Goal: Contribute content: Contribute content

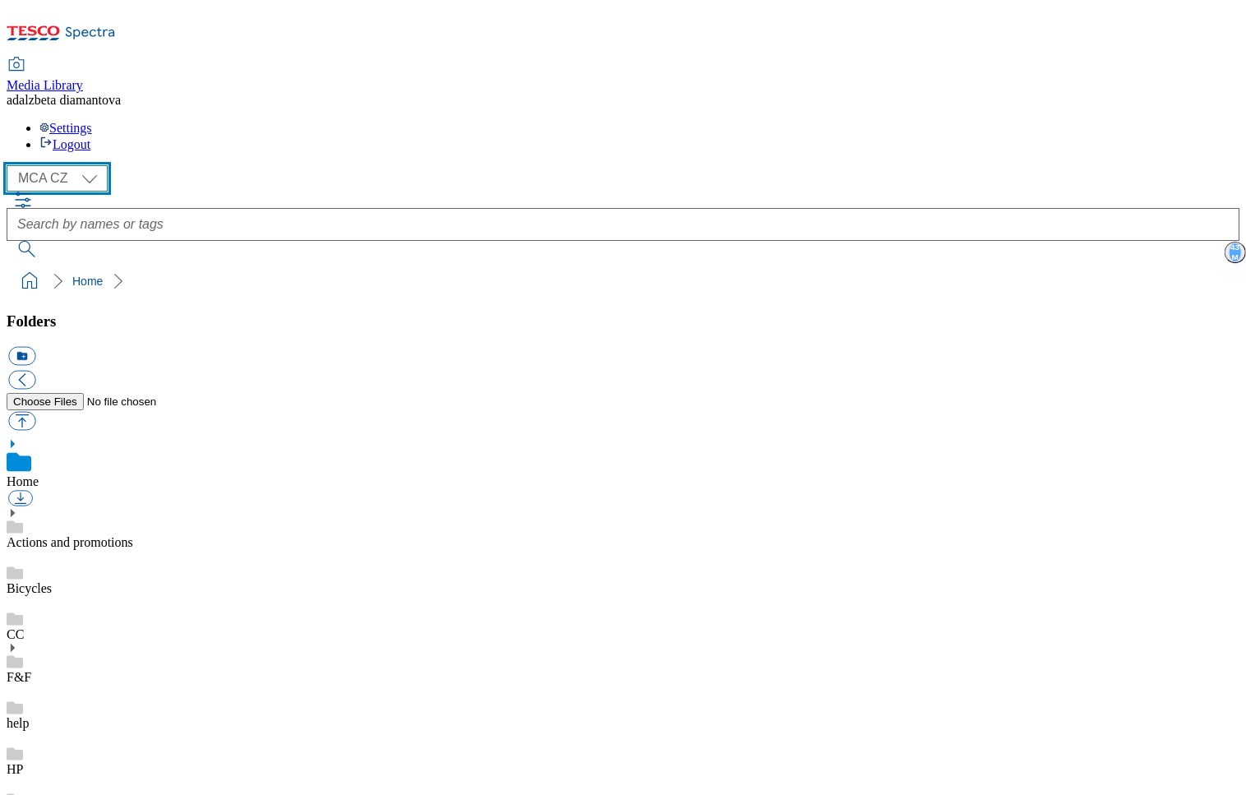
click at [94, 165] on select "MCA CZ MCA HU MCA SK" at bounding box center [57, 178] width 101 height 26
click at [12, 165] on select "MCA CZ MCA HU MCA SK" at bounding box center [57, 178] width 101 height 26
click at [92, 165] on select "MCA CZ MCA HU MCA SK" at bounding box center [57, 178] width 101 height 26
click at [12, 165] on select "MCA CZ MCA HU MCA SK" at bounding box center [57, 178] width 101 height 26
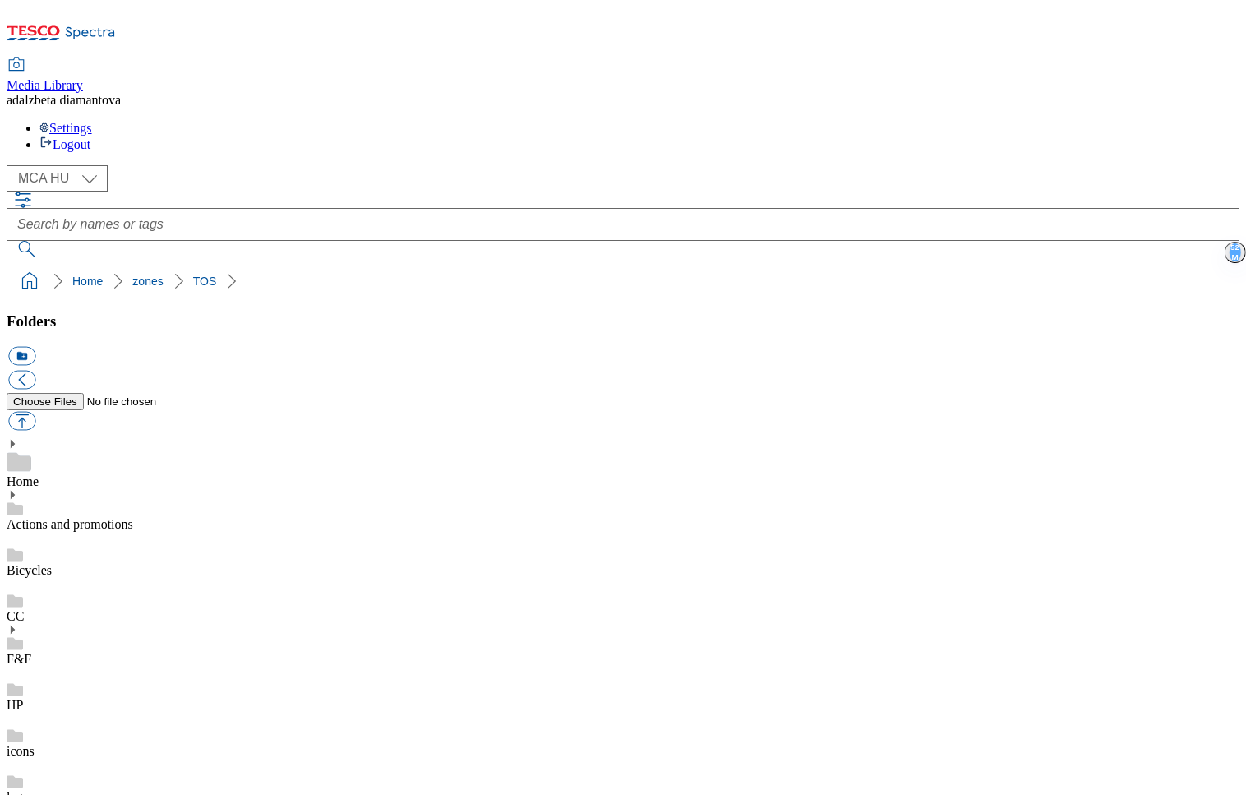
scroll to position [185, 0]
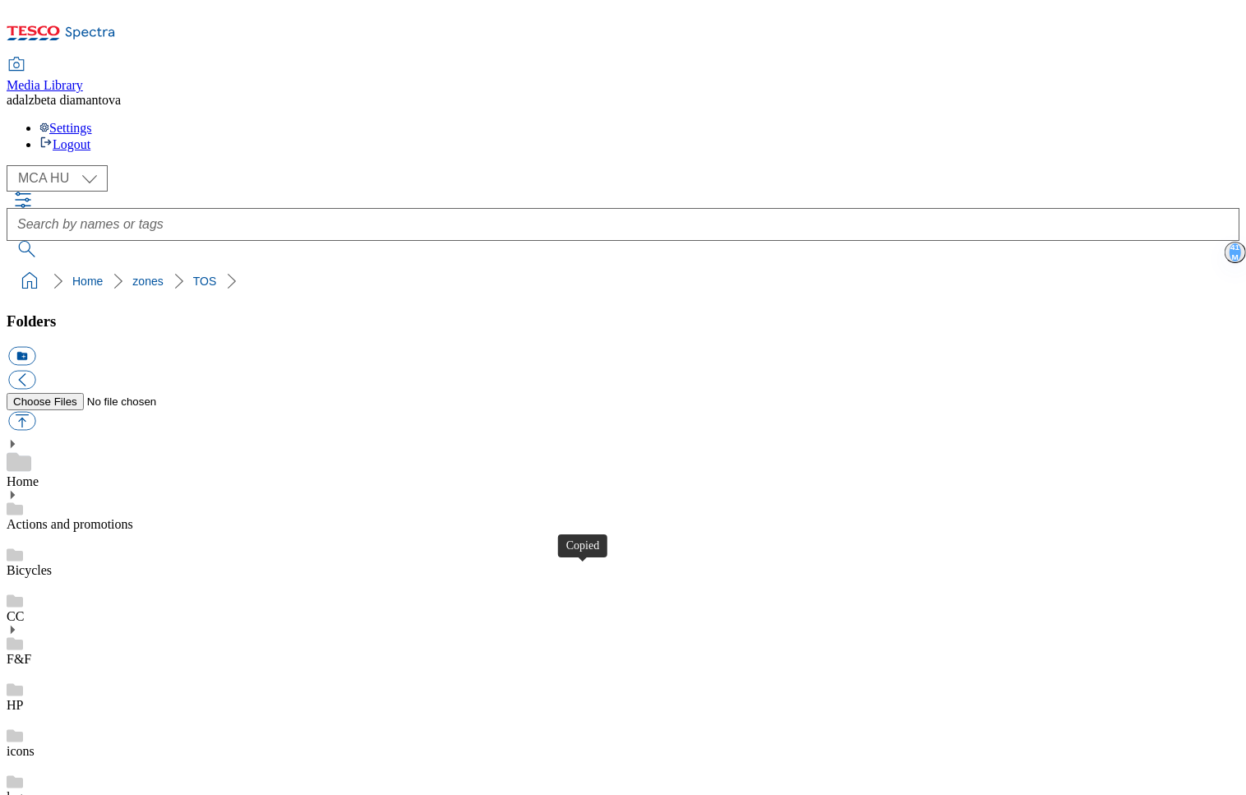
click at [99, 165] on select "MCA CZ MCA HU MCA SK" at bounding box center [57, 178] width 101 height 26
select select "flare-mca-sk"
click at [12, 165] on select "MCA CZ MCA HU MCA SK" at bounding box center [57, 178] width 101 height 26
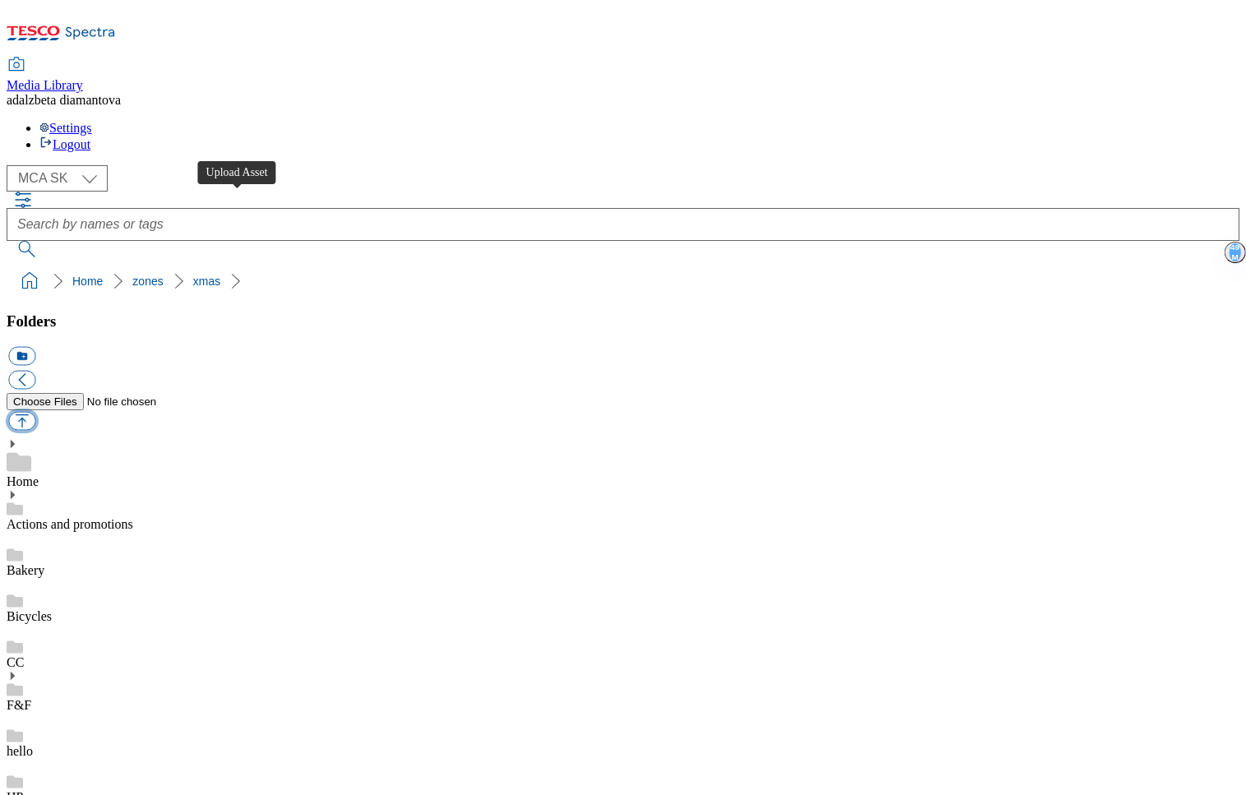
click at [35, 412] on button "button" at bounding box center [21, 421] width 27 height 19
type input "C:\fakepath\2025-1-sviatok.png"
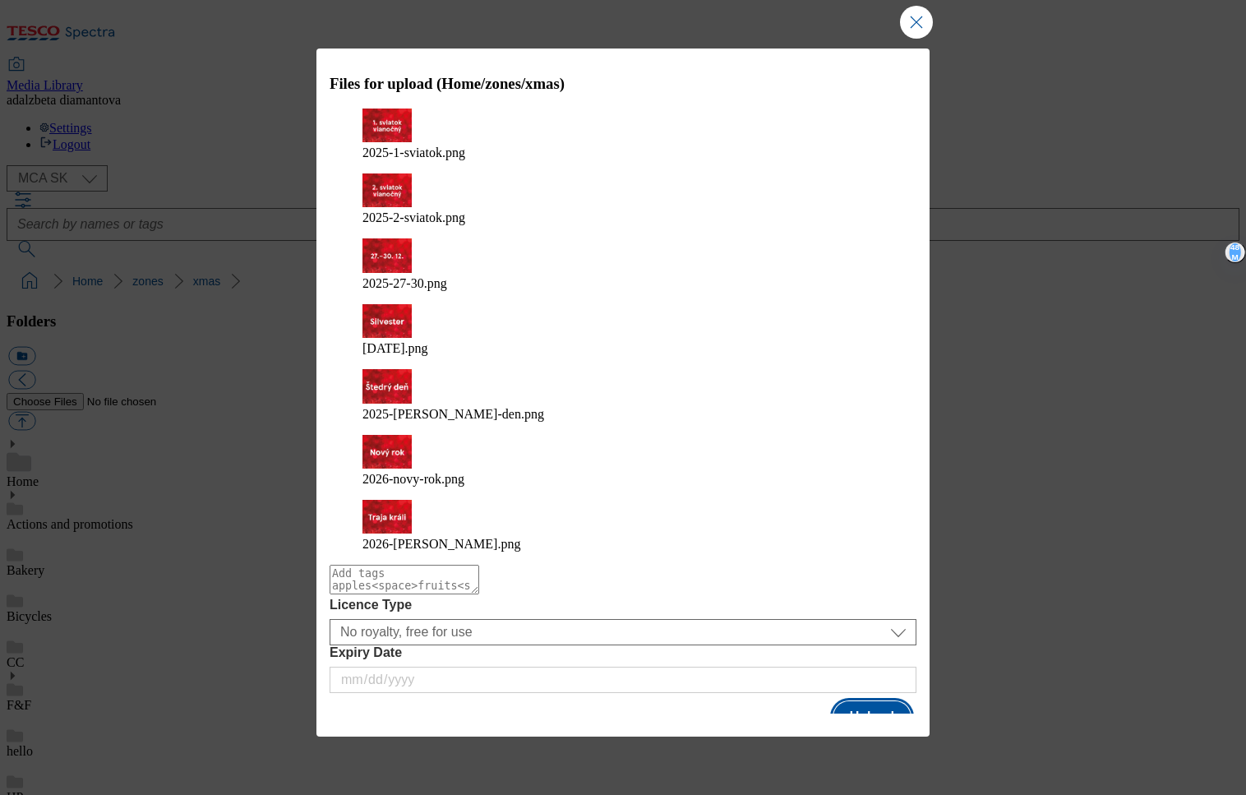
click at [860, 701] on button "Upload" at bounding box center [871, 716] width 77 height 31
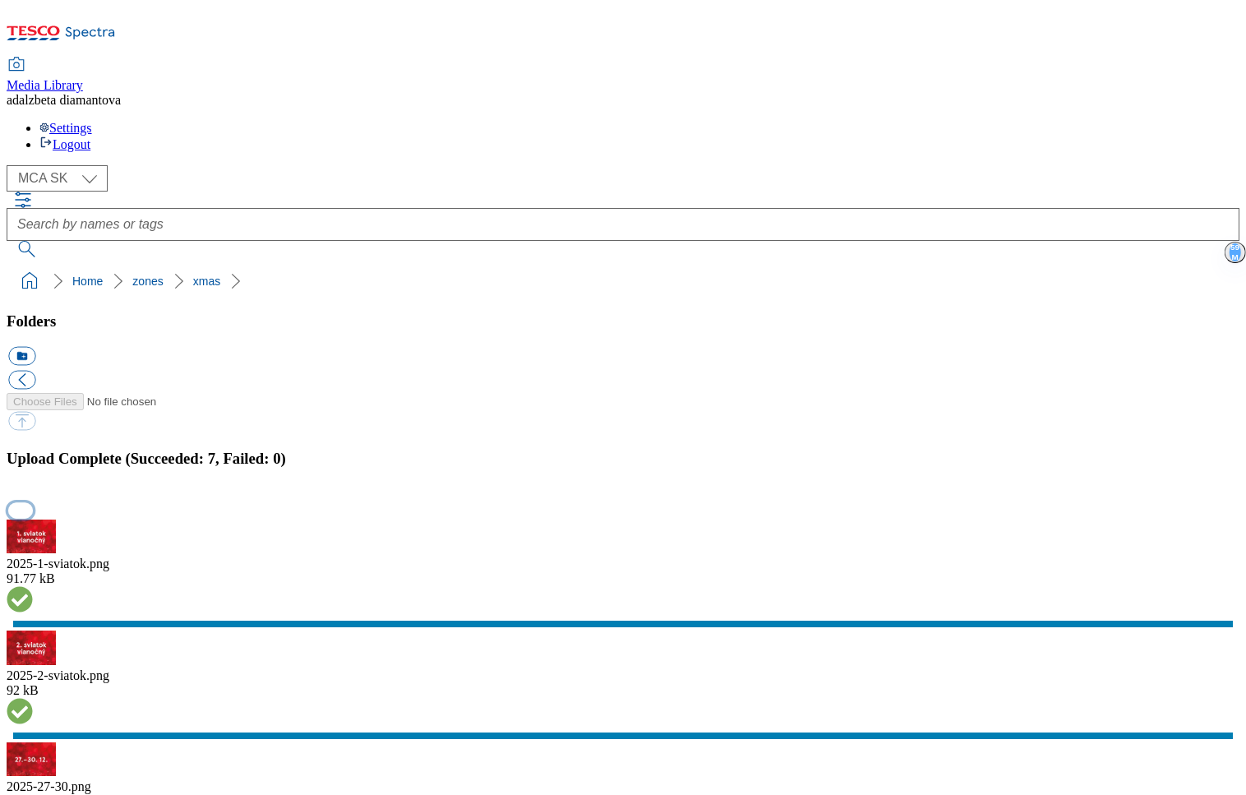
click at [33, 502] on button "button" at bounding box center [20, 510] width 25 height 16
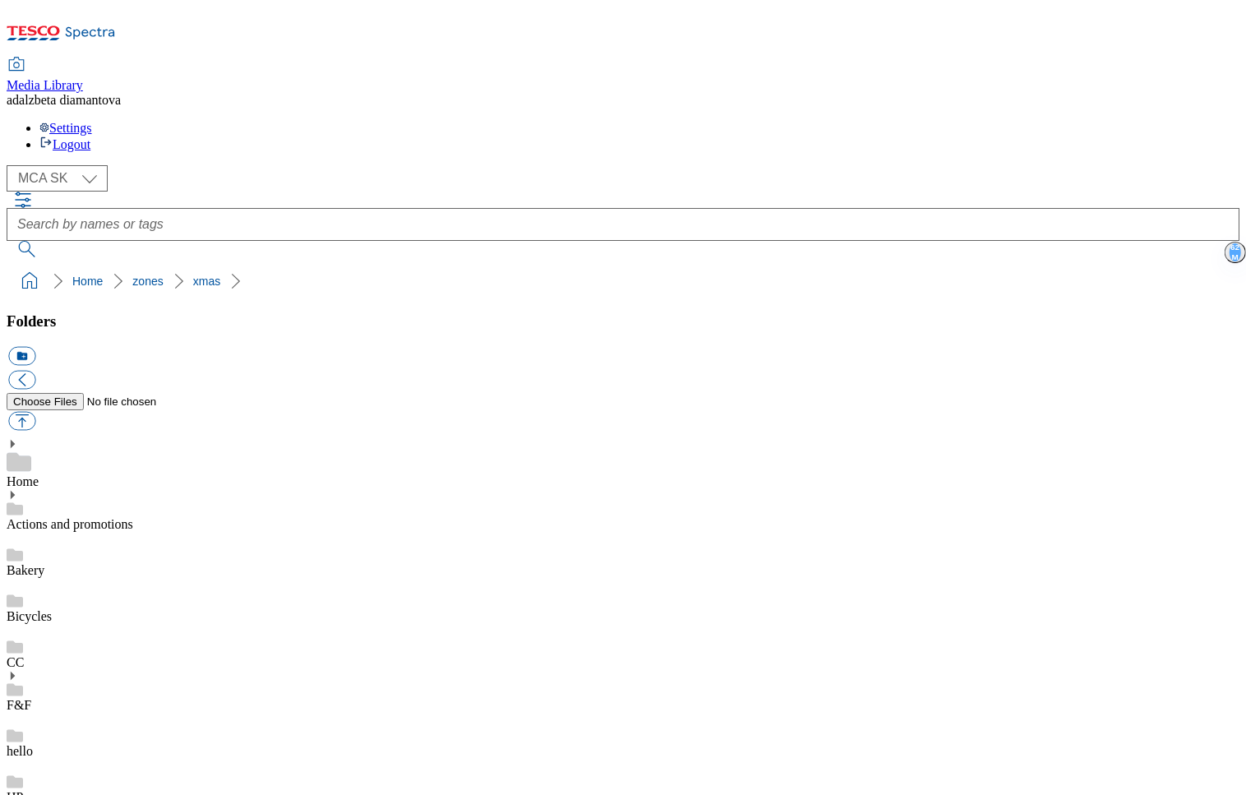
click at [141, 532] on div "Bakery" at bounding box center [623, 555] width 1233 height 46
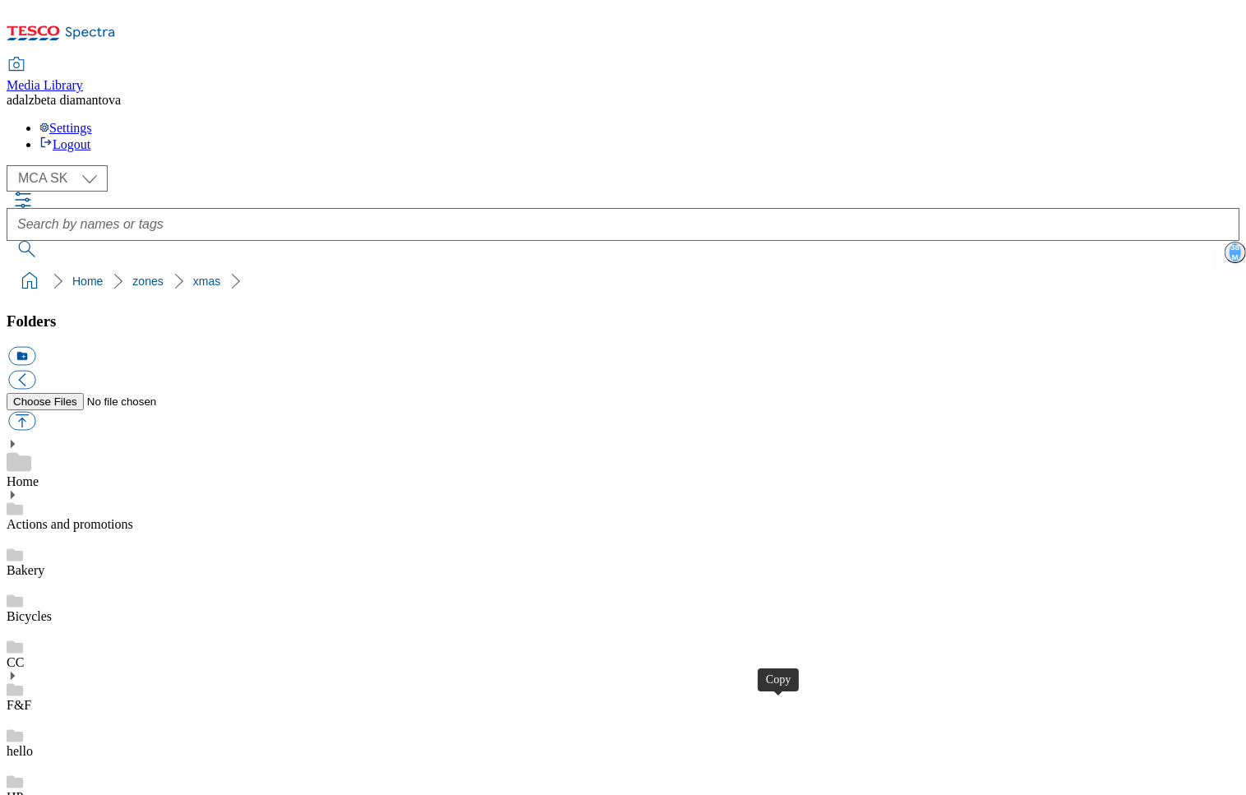
select select "flare-mca-hu"
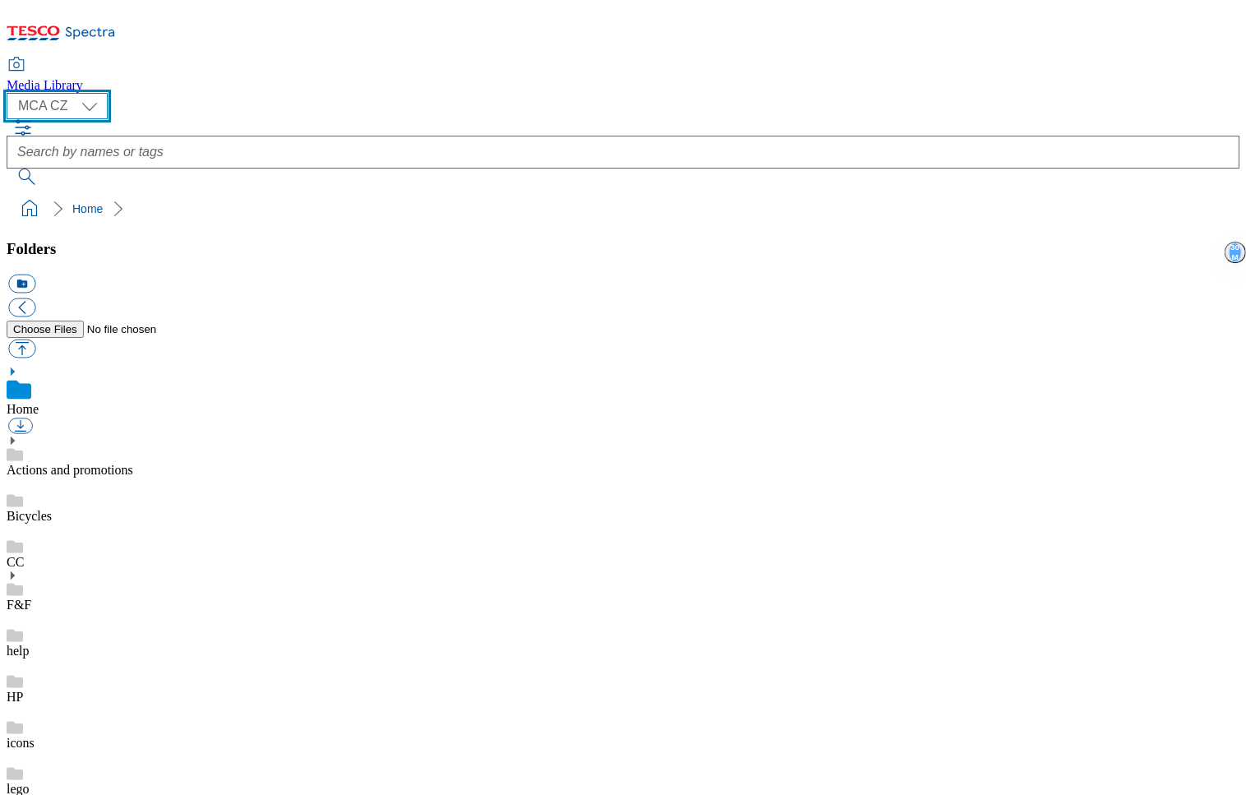
click at [91, 113] on select "MCA CZ MCA HU MCA SK" at bounding box center [57, 106] width 101 height 26
select select "flare-mca-sk"
click at [12, 97] on select "MCA CZ MCA HU MCA SK" at bounding box center [57, 106] width 101 height 26
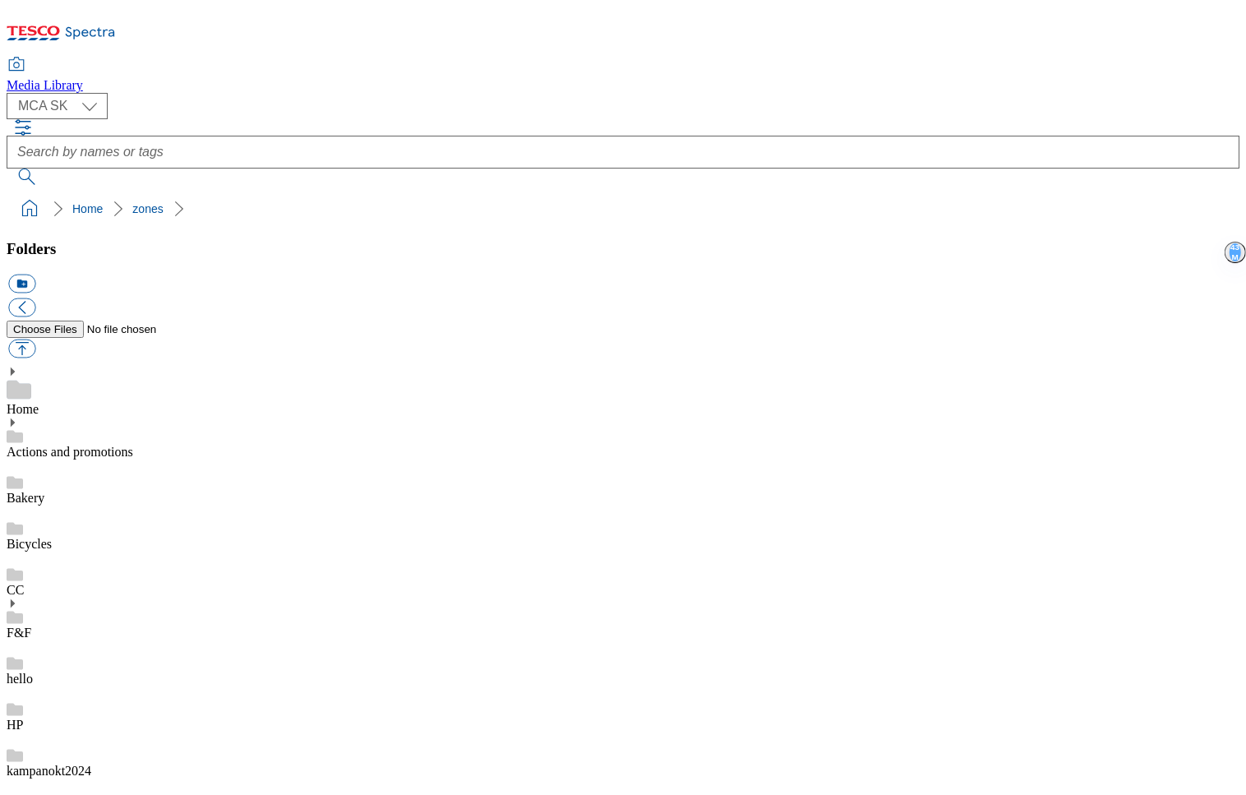
click at [35, 339] on button "button" at bounding box center [21, 348] width 27 height 19
type input "C:\fakepath\xmas-bg.png"
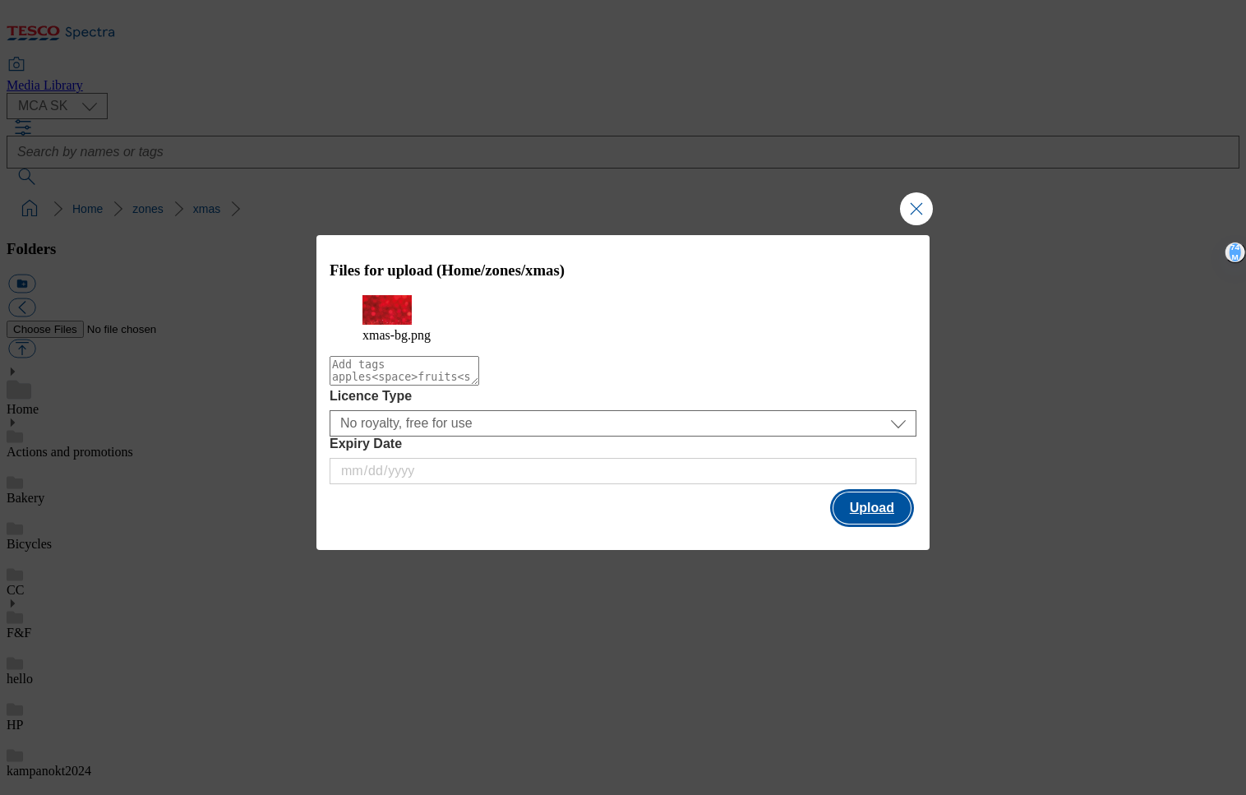
click at [866, 511] on button "Upload" at bounding box center [871, 507] width 77 height 31
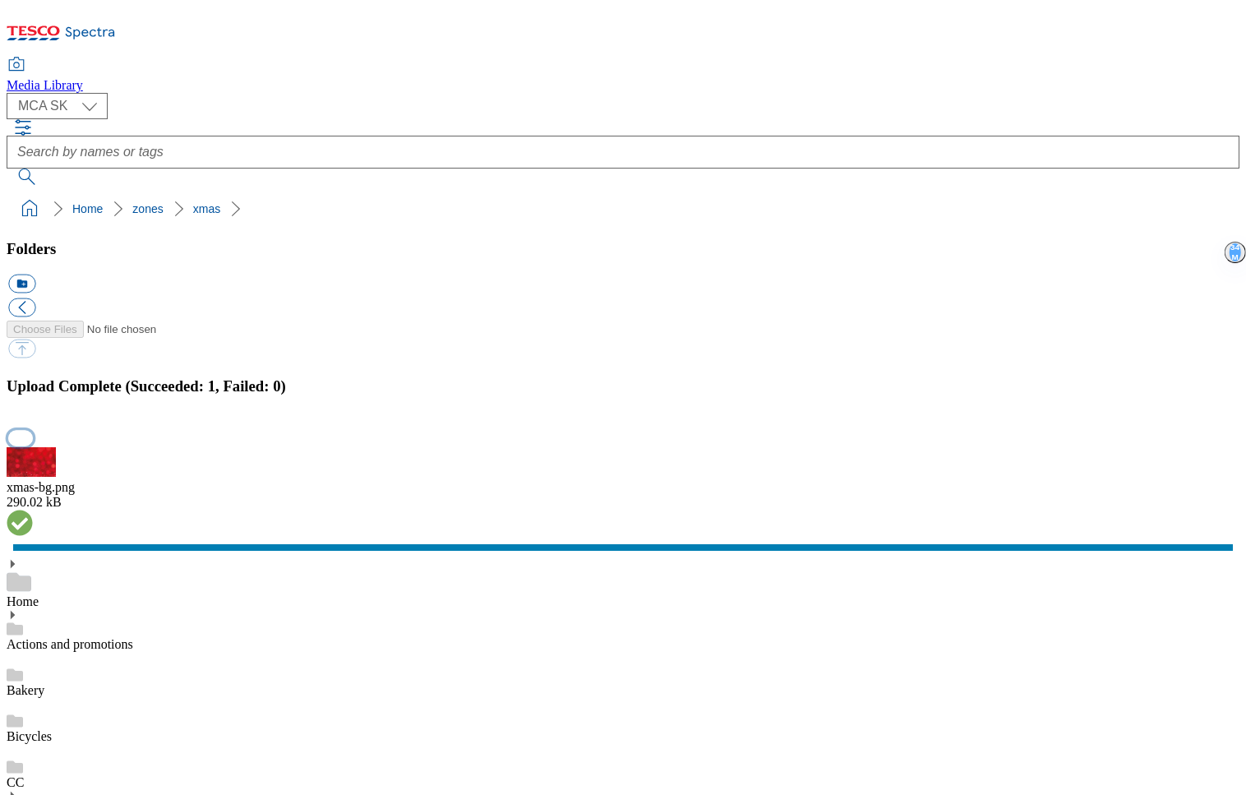
click at [33, 445] on button "button" at bounding box center [20, 438] width 25 height 16
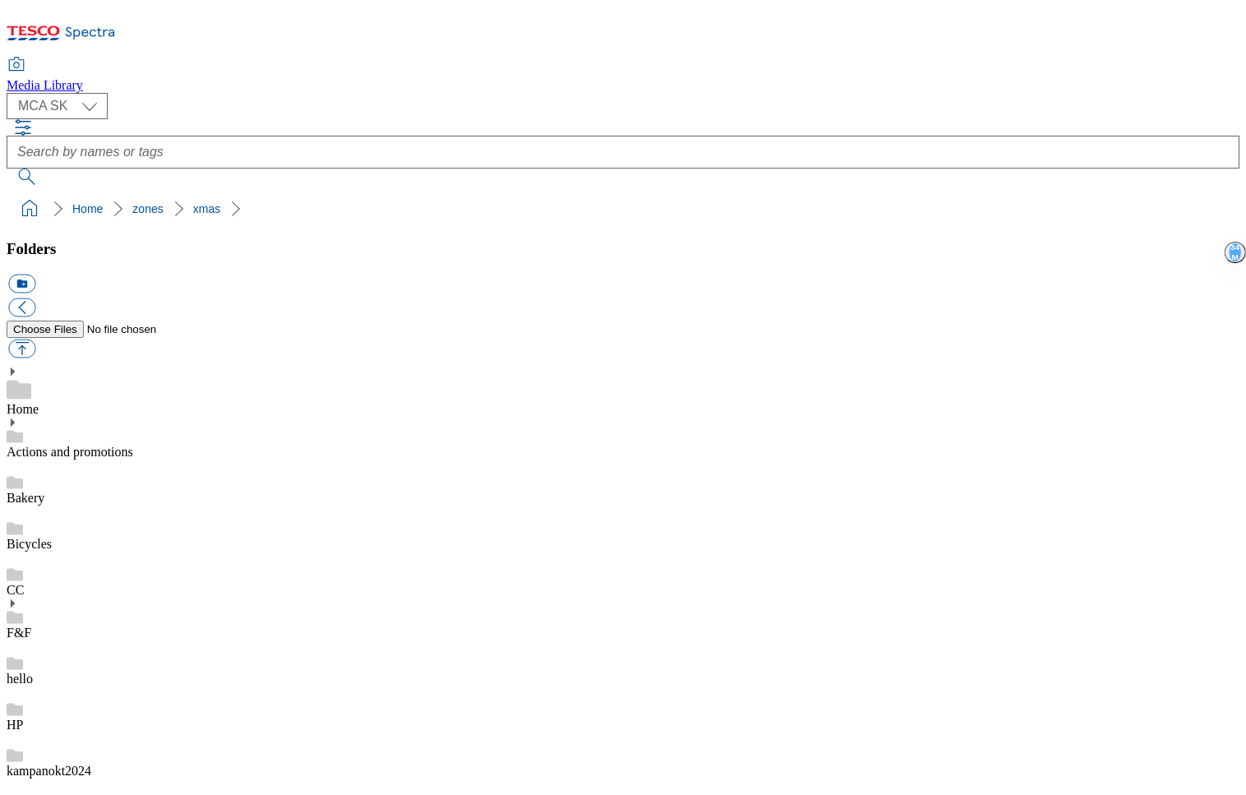
click at [132, 445] on link "Actions and promotions" at bounding box center [70, 452] width 127 height 14
click at [129, 445] on link "Actions and promotions" at bounding box center [70, 452] width 127 height 14
